Goal: Task Accomplishment & Management: Use online tool/utility

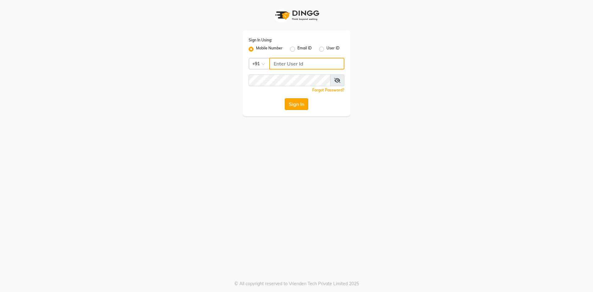
type input "7509164000"
click at [289, 101] on button "Sign In" at bounding box center [296, 104] width 23 height 12
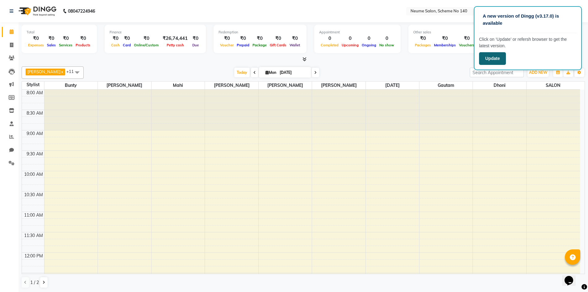
click at [488, 54] on button "Update" at bounding box center [492, 58] width 27 height 13
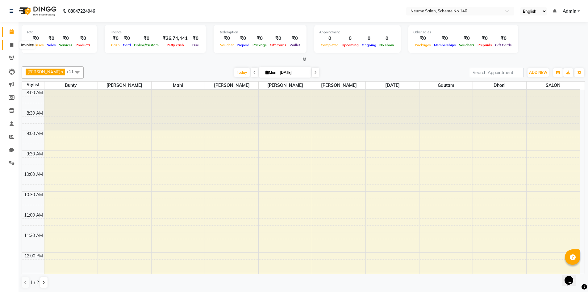
click at [14, 46] on span at bounding box center [11, 45] width 11 height 7
select select "service"
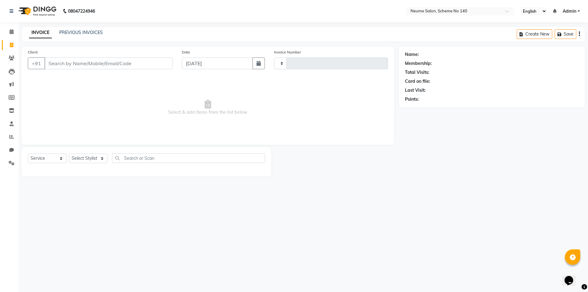
type input "2556"
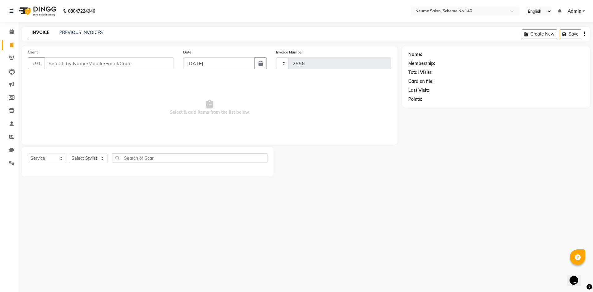
select select "8098"
click at [58, 66] on input "Client" at bounding box center [108, 63] width 129 height 12
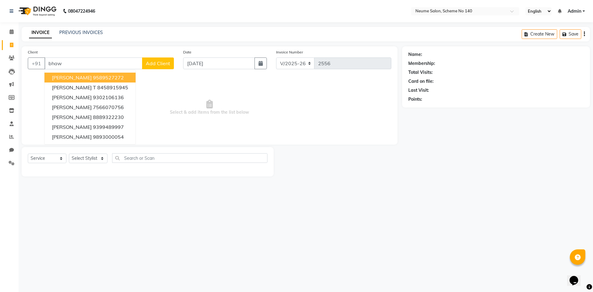
click at [77, 80] on span "[PERSON_NAME]" at bounding box center [72, 77] width 40 height 6
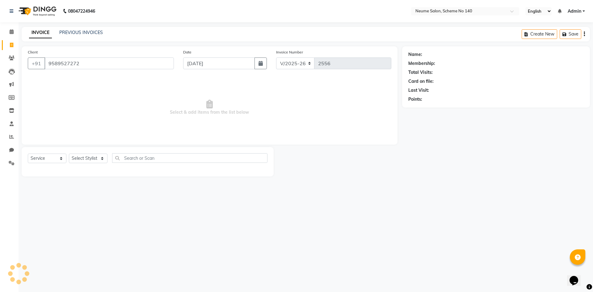
type input "9589527272"
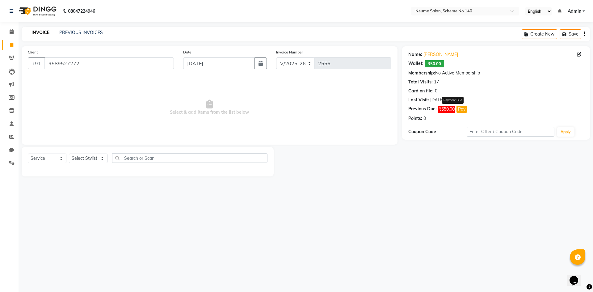
click at [464, 110] on button "Pay" at bounding box center [461, 109] width 10 height 7
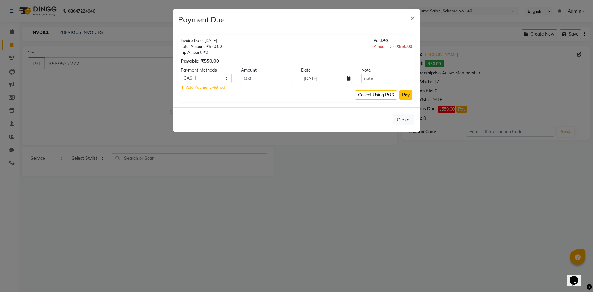
click at [406, 94] on button "Pay" at bounding box center [405, 95] width 13 height 10
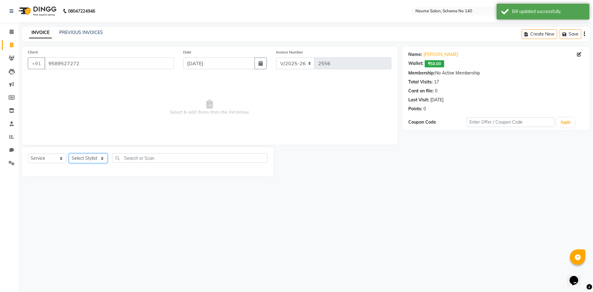
click at [81, 155] on select "Select Stylist [PERSON_NAME] Bunty Dhoni Gautam [DATE][PERSON_NAME] Mahi [PERSO…" at bounding box center [88, 158] width 39 height 10
select select "75329"
click at [69, 153] on select "Select Stylist [PERSON_NAME] Bunty Dhoni Gautam [DATE][PERSON_NAME] Mahi [PERSO…" at bounding box center [88, 158] width 39 height 10
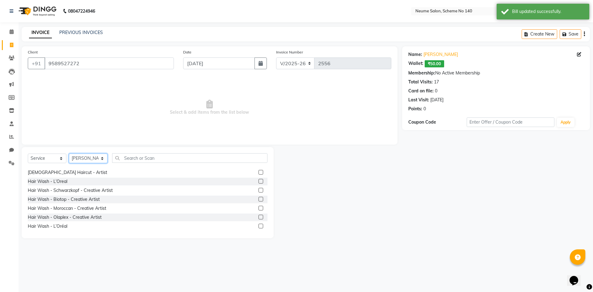
scroll to position [93, 0]
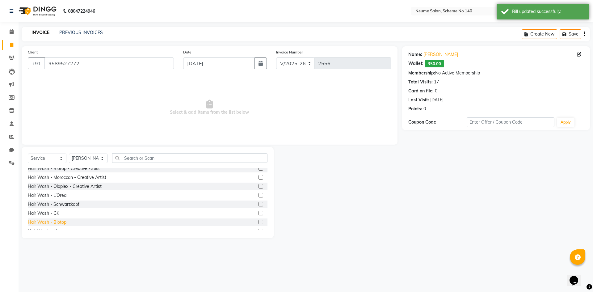
click at [61, 224] on div "Hair Wash - Biotop" at bounding box center [47, 222] width 39 height 6
checkbox input "false"
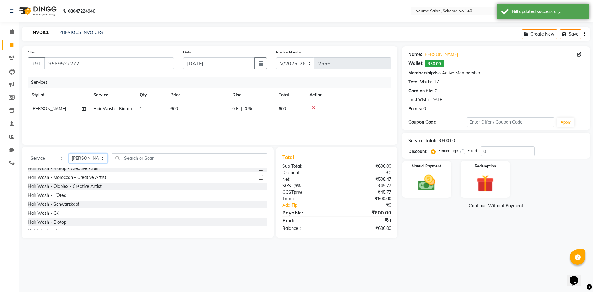
click at [96, 155] on select "Select Stylist [PERSON_NAME] Bunty Dhoni Gautam [DATE][PERSON_NAME] Mahi [PERSO…" at bounding box center [88, 158] width 39 height 10
select select "75325"
click at [69, 153] on select "Select Stylist [PERSON_NAME] Bunty Dhoni Gautam [DATE][PERSON_NAME] Mahi [PERSO…" at bounding box center [88, 158] width 39 height 10
click at [63, 222] on div "Hair Wash - Biotop" at bounding box center [47, 222] width 39 height 6
checkbox input "false"
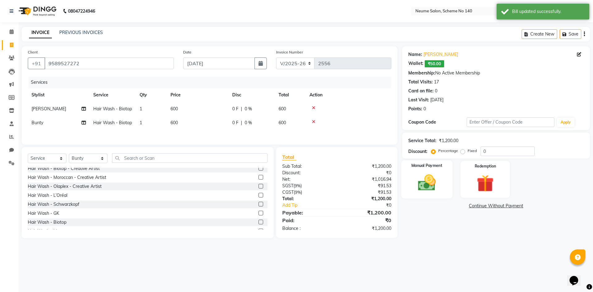
drag, startPoint x: 429, startPoint y: 172, endPoint x: 432, endPoint y: 178, distance: 6.4
click at [429, 173] on img at bounding box center [426, 182] width 29 height 20
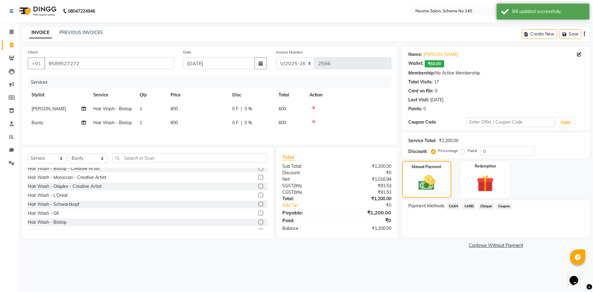
click at [457, 204] on span "CASH" at bounding box center [453, 205] width 13 height 7
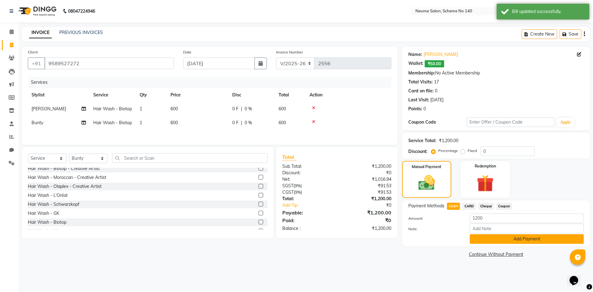
click at [487, 240] on button "Add Payment" at bounding box center [526, 239] width 114 height 10
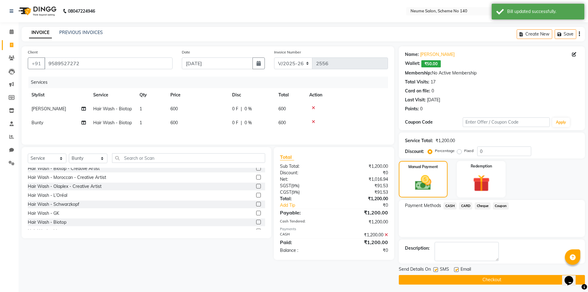
click at [493, 278] on button "Checkout" at bounding box center [492, 280] width 186 height 10
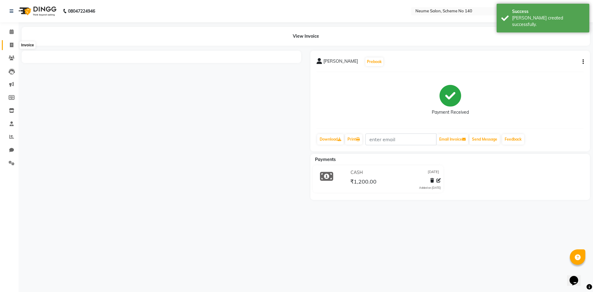
click at [14, 44] on span at bounding box center [11, 45] width 11 height 7
select select "service"
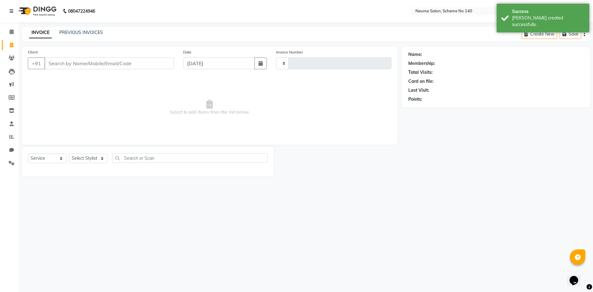
type input "2557"
select select "8098"
click at [52, 61] on input "Client" at bounding box center [108, 63] width 129 height 12
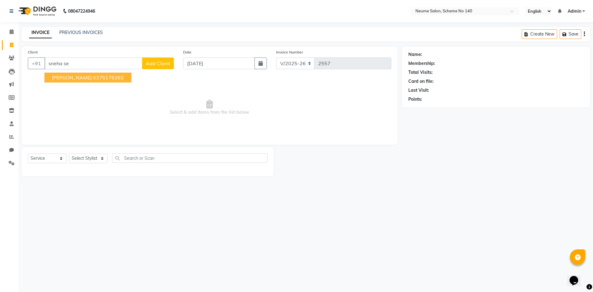
click at [81, 82] on button "[PERSON_NAME] 6375176262" at bounding box center [87, 78] width 87 height 10
type input "6375176262"
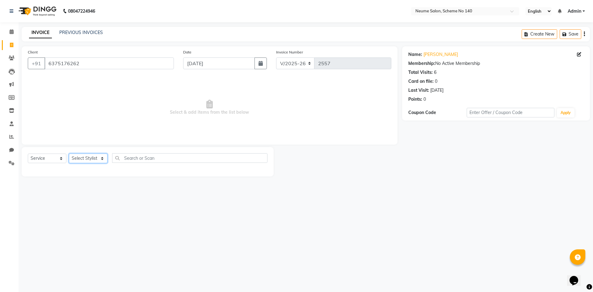
click at [88, 159] on select "Select Stylist [PERSON_NAME] Bunty Dhoni Gautam [DATE][PERSON_NAME] Mahi [PERSO…" at bounding box center [88, 158] width 39 height 10
select select "75327"
click at [69, 153] on select "Select Stylist [PERSON_NAME] Bunty Dhoni Gautam [DATE][PERSON_NAME] Mahi [PERSO…" at bounding box center [88, 158] width 39 height 10
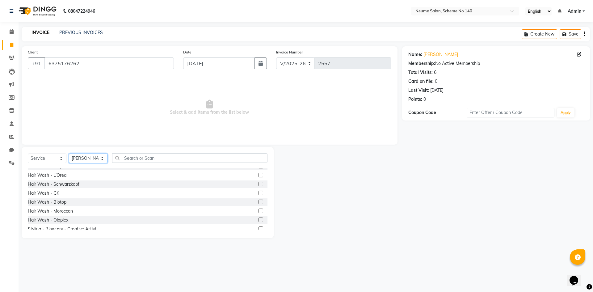
scroll to position [123, 0]
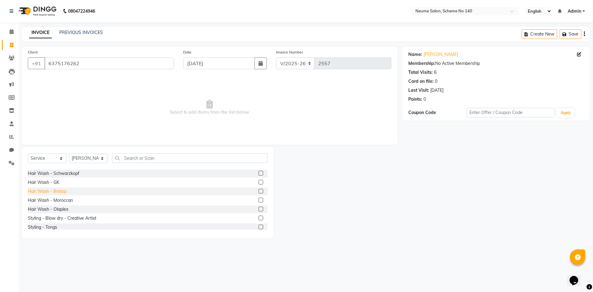
click at [56, 190] on div "Hair Wash - Biotop" at bounding box center [47, 191] width 39 height 6
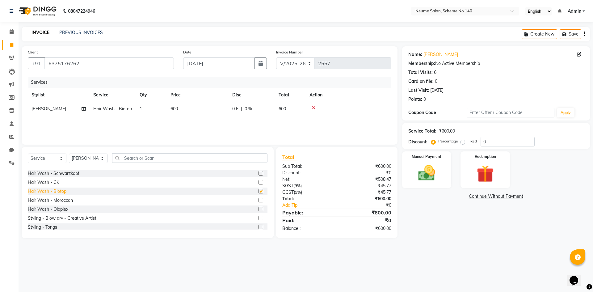
checkbox input "false"
click at [412, 185] on div "Manual Payment" at bounding box center [426, 170] width 51 height 38
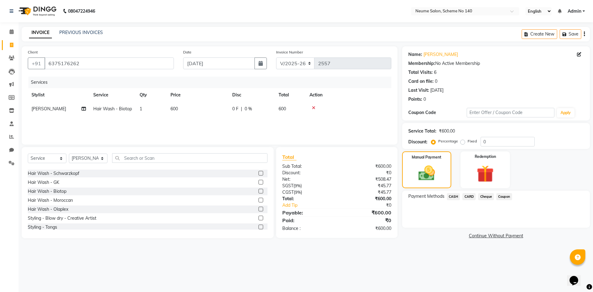
click at [455, 196] on span "CASH" at bounding box center [453, 196] width 13 height 7
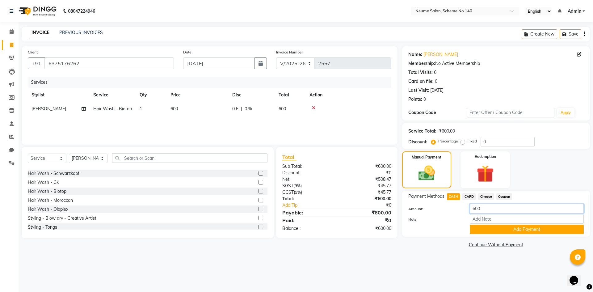
click at [475, 208] on input "600" at bounding box center [526, 209] width 114 height 10
type input "500"
click at [487, 228] on button "Add Payment" at bounding box center [526, 229] width 114 height 10
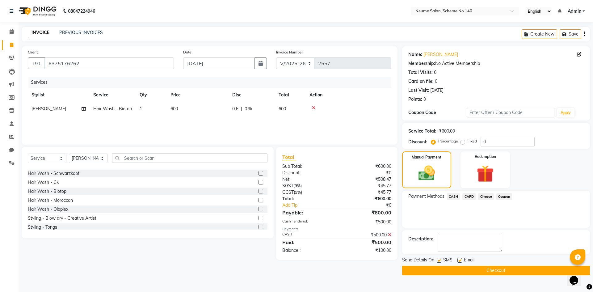
click at [470, 198] on span "CARD" at bounding box center [468, 196] width 13 height 7
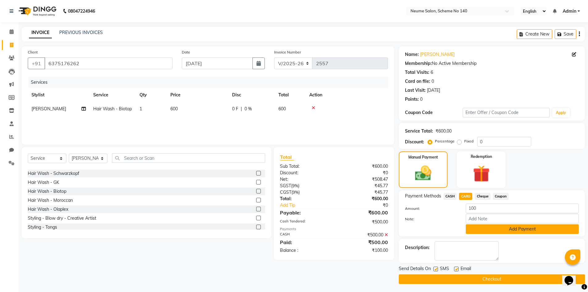
click at [485, 226] on button "Add Payment" at bounding box center [522, 229] width 113 height 10
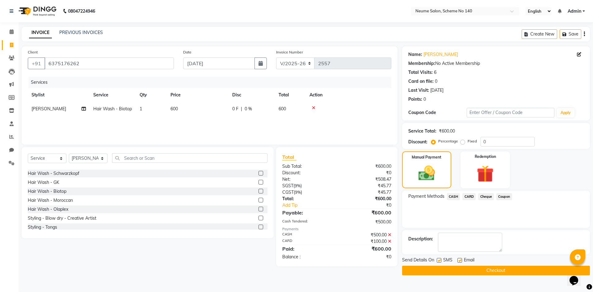
click at [485, 272] on button "Checkout" at bounding box center [496, 270] width 188 height 10
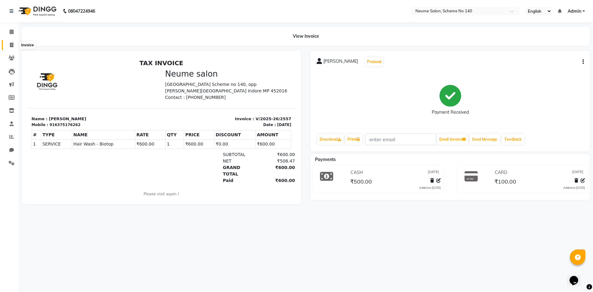
click at [12, 44] on icon at bounding box center [11, 45] width 3 height 5
select select "service"
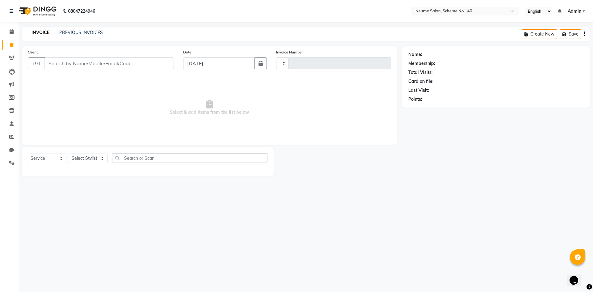
type input "2558"
select select "8098"
click at [96, 36] on div "INVOICE PREVIOUS INVOICES" at bounding box center [66, 32] width 89 height 7
click at [77, 33] on link "PREVIOUS INVOICES" at bounding box center [81, 33] width 44 height 6
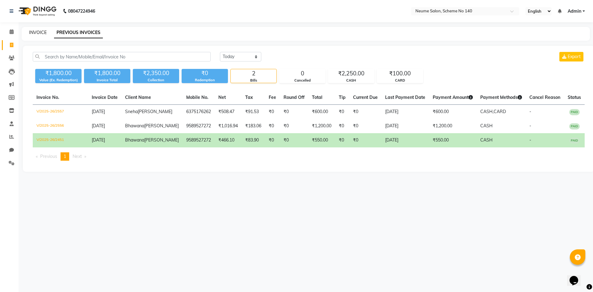
click at [43, 35] on link "INVOICE" at bounding box center [38, 33] width 18 height 6
select select "8098"
select select "service"
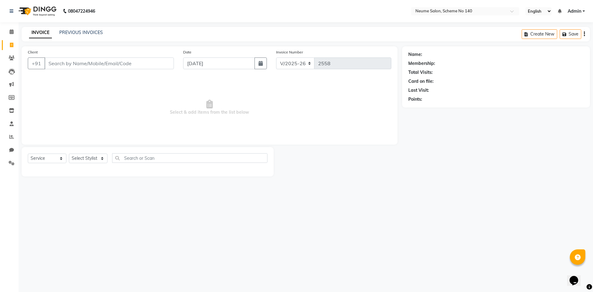
click at [76, 38] on div "INVOICE PREVIOUS INVOICES Create New Save" at bounding box center [306, 34] width 568 height 15
click at [76, 36] on div "INVOICE PREVIOUS INVOICES Create New Save" at bounding box center [306, 34] width 568 height 15
click at [76, 35] on link "PREVIOUS INVOICES" at bounding box center [81, 33] width 44 height 6
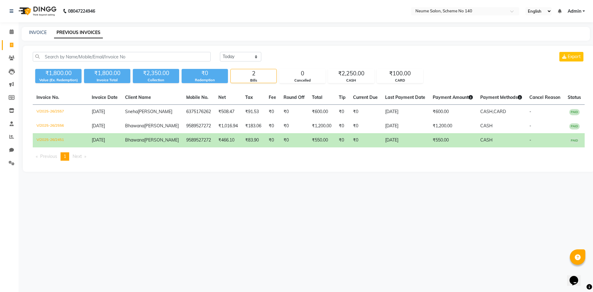
click at [34, 39] on div "INVOICE PREVIOUS INVOICES" at bounding box center [306, 34] width 568 height 14
click at [39, 33] on link "INVOICE" at bounding box center [38, 33] width 18 height 6
select select "service"
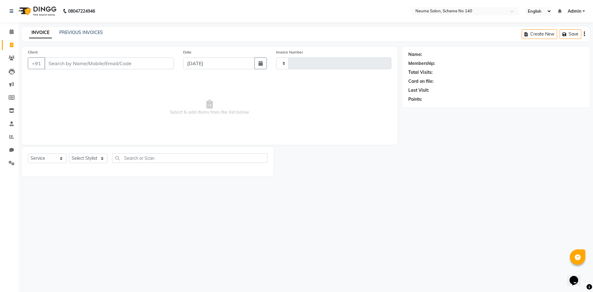
type input "2558"
select select "8098"
click at [56, 60] on input "Client" at bounding box center [108, 63] width 129 height 12
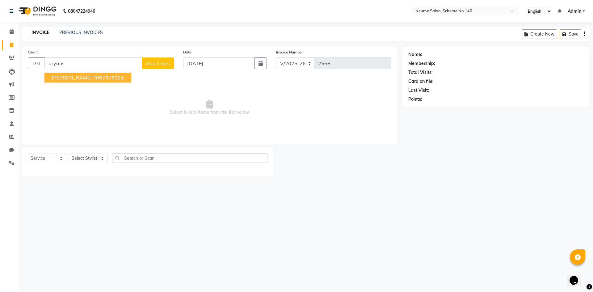
click at [75, 75] on span "[PERSON_NAME]" at bounding box center [72, 77] width 40 height 6
type input "7067878001"
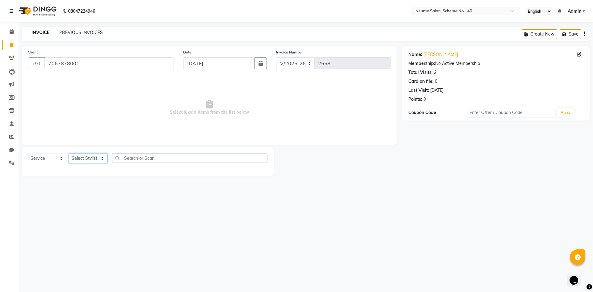
click at [80, 158] on select "Select Stylist [PERSON_NAME] Bunty Dhoni Gautam [DATE][PERSON_NAME] Mahi [PERSO…" at bounding box center [88, 158] width 39 height 10
select select "75330"
click at [69, 153] on select "Select Stylist [PERSON_NAME] Bunty Dhoni Gautam [DATE][PERSON_NAME] Mahi [PERSO…" at bounding box center [88, 158] width 39 height 10
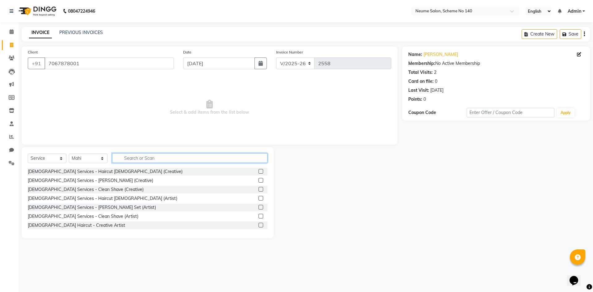
click at [133, 156] on input "text" at bounding box center [189, 158] width 155 height 10
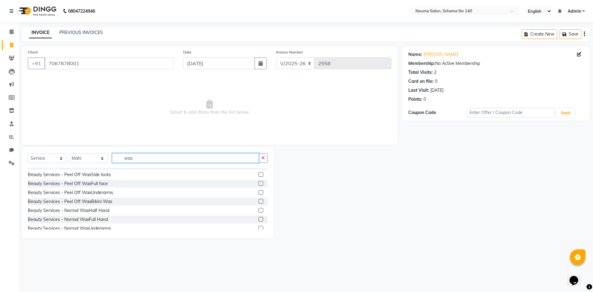
scroll to position [31, 0]
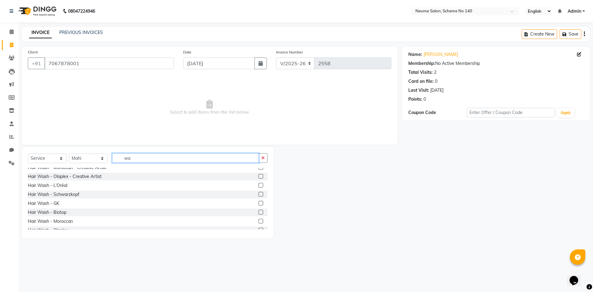
type input "w"
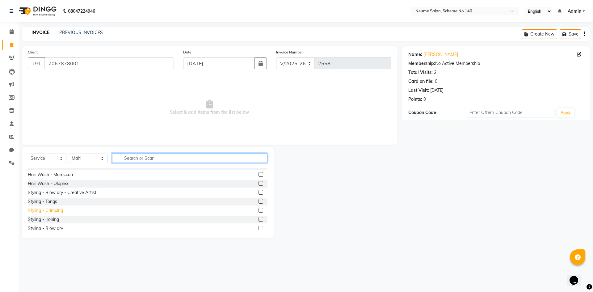
scroll to position [118, 0]
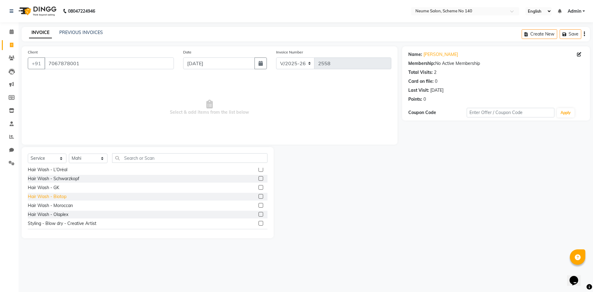
click at [57, 198] on div "Hair Wash - Biotop" at bounding box center [47, 196] width 39 height 6
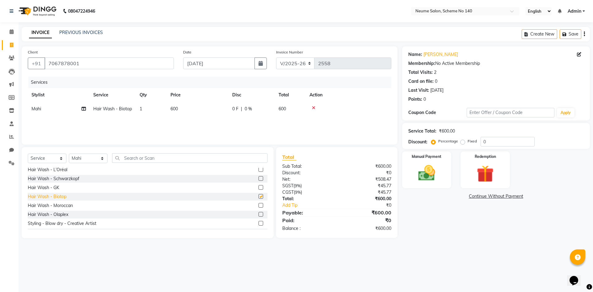
checkbox input "false"
click at [122, 156] on input "text" at bounding box center [189, 158] width 155 height 10
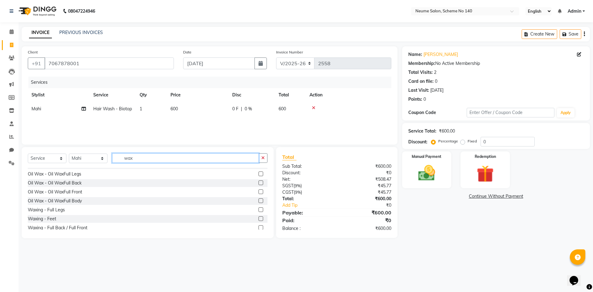
scroll to position [198, 0]
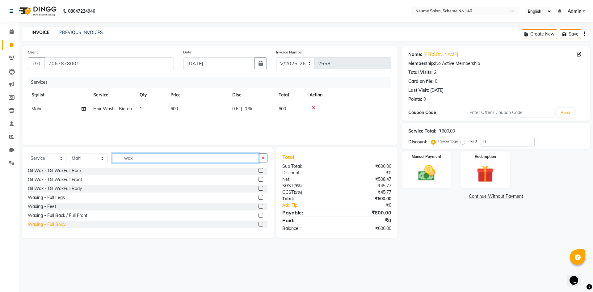
type input "wax"
click at [57, 221] on div "Waxing - Full Body" at bounding box center [47, 224] width 38 height 6
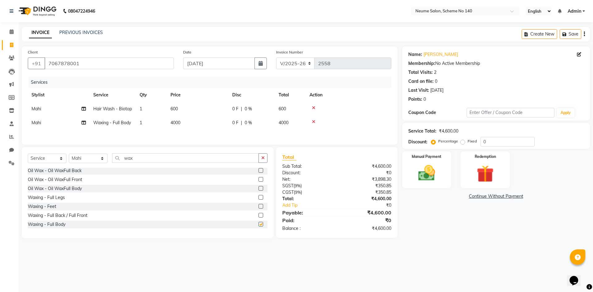
checkbox input "false"
click at [137, 157] on input "wax" at bounding box center [185, 158] width 147 height 10
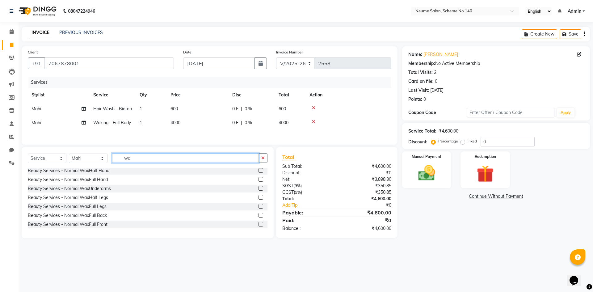
type input "w"
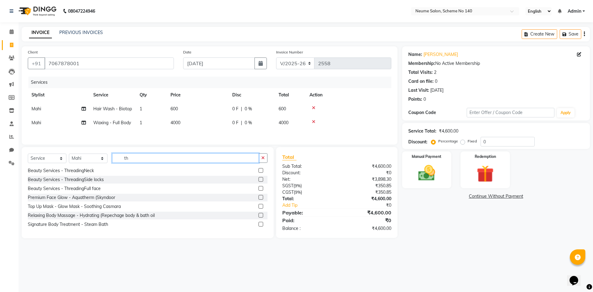
scroll to position [0, 0]
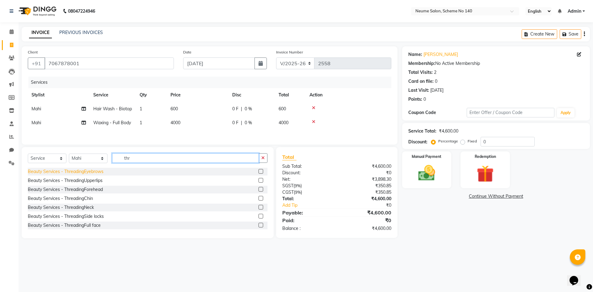
type input "thr"
click at [89, 172] on div "Beauty Services - ThreadingEyebrows" at bounding box center [66, 171] width 76 height 6
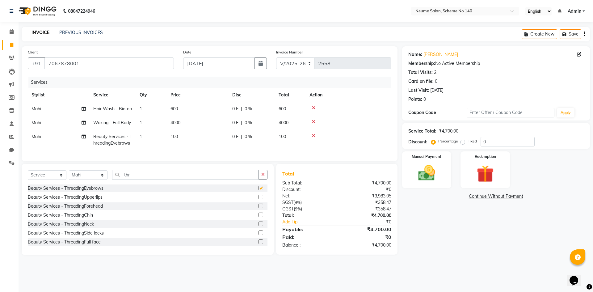
checkbox input "false"
click at [99, 200] on div "Beauty Services - ThreadingUpperlips" at bounding box center [65, 197] width 75 height 6
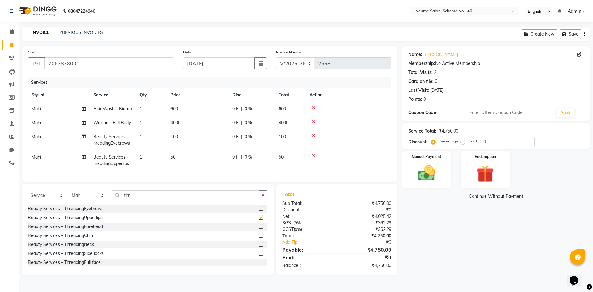
checkbox input "false"
click at [450, 173] on div "Manual Payment" at bounding box center [426, 170] width 51 height 38
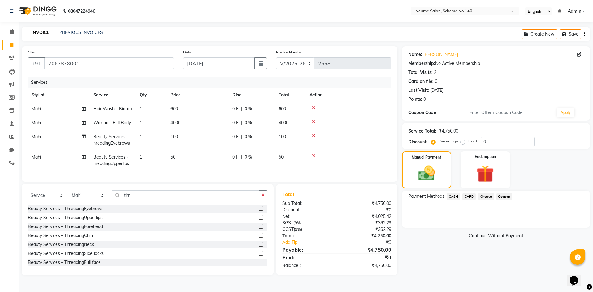
click at [472, 197] on span "CARD" at bounding box center [468, 196] width 13 height 7
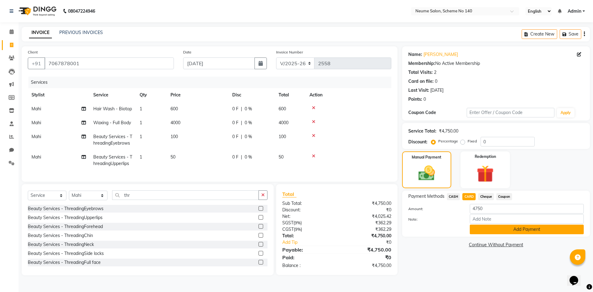
click at [485, 226] on button "Add Payment" at bounding box center [526, 229] width 114 height 10
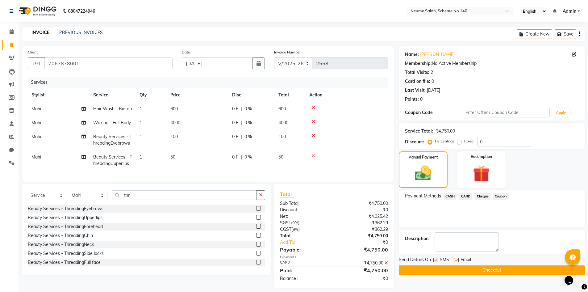
click at [494, 271] on button "Checkout" at bounding box center [492, 270] width 186 height 10
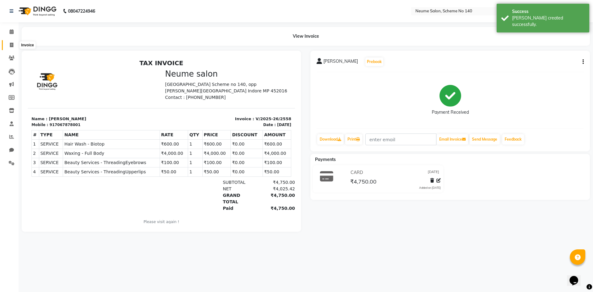
click at [14, 44] on span at bounding box center [11, 45] width 11 height 7
select select "8098"
select select "service"
